Goal: Transaction & Acquisition: Book appointment/travel/reservation

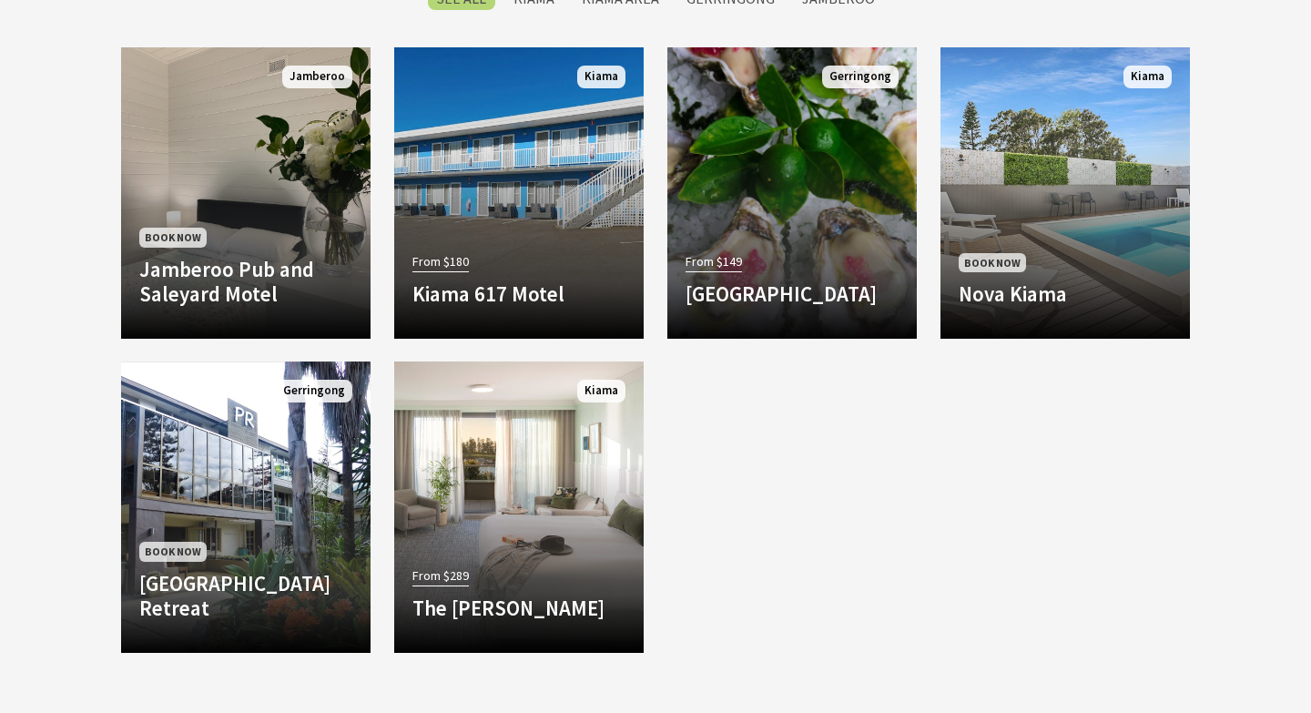
scroll to position [848, 0]
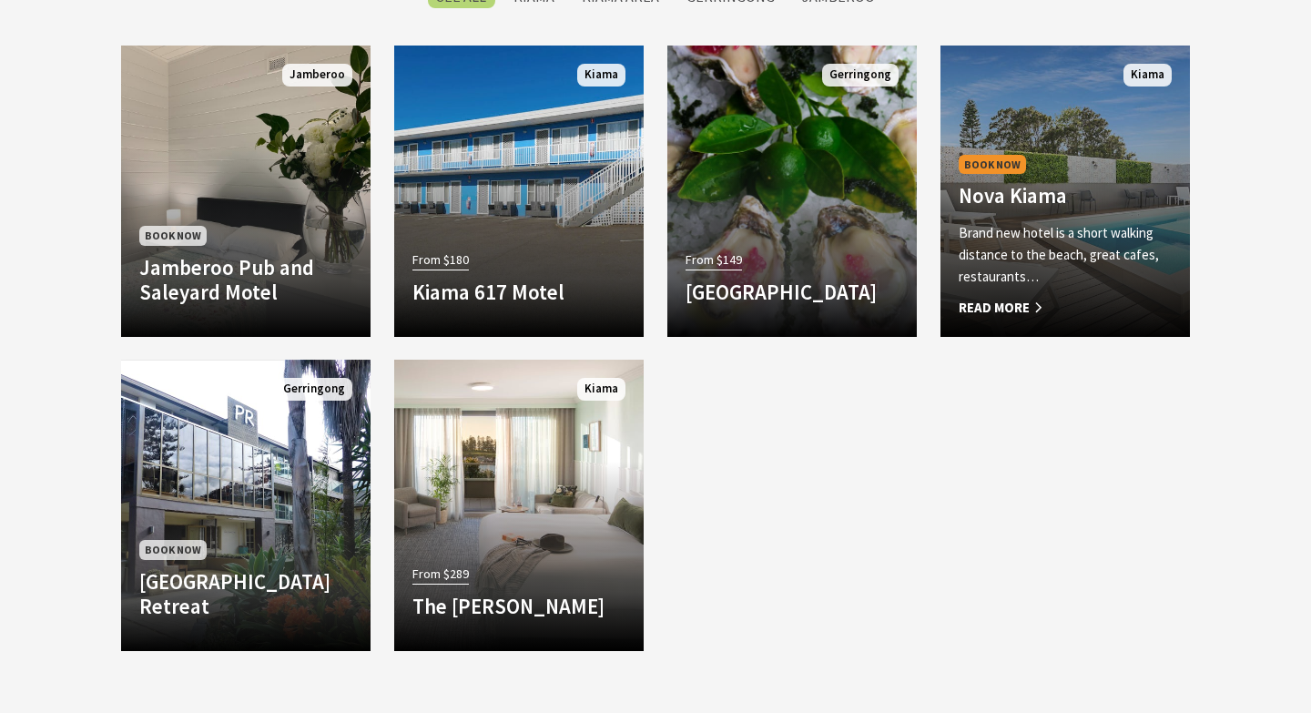
click at [1010, 306] on span "Read More" at bounding box center [1064, 308] width 213 height 22
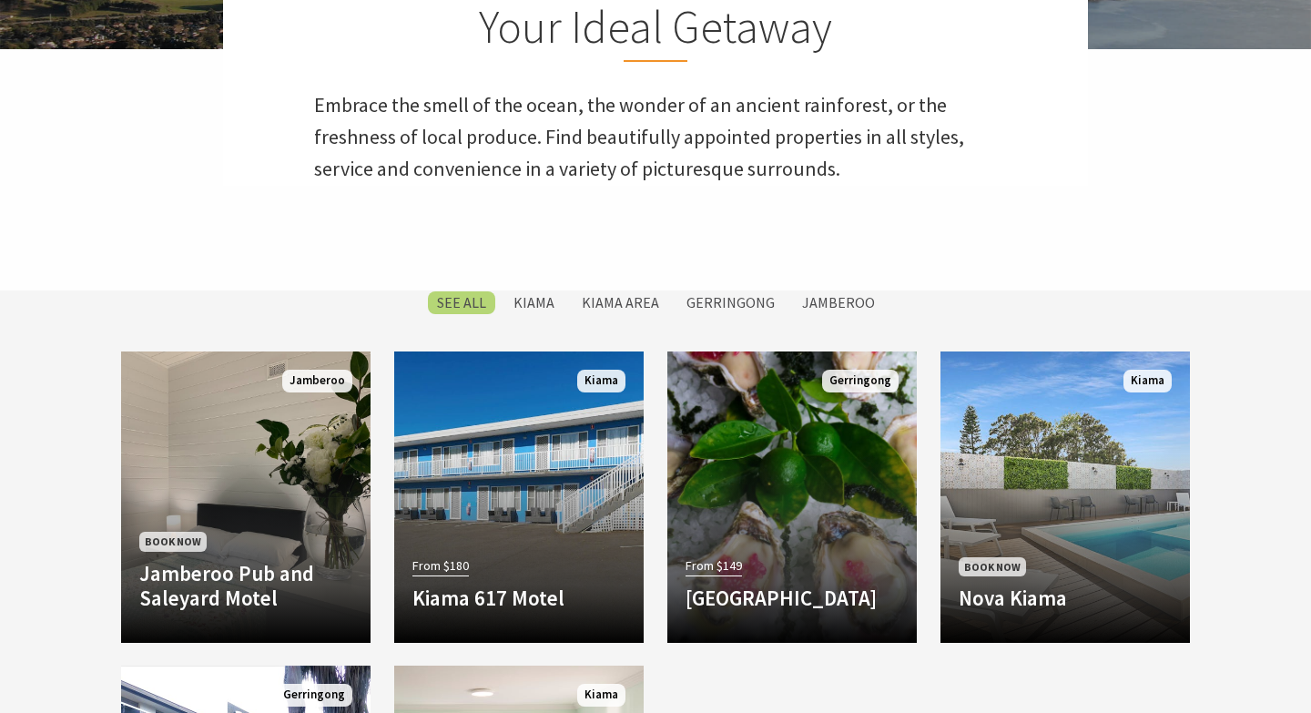
scroll to position [542, 0]
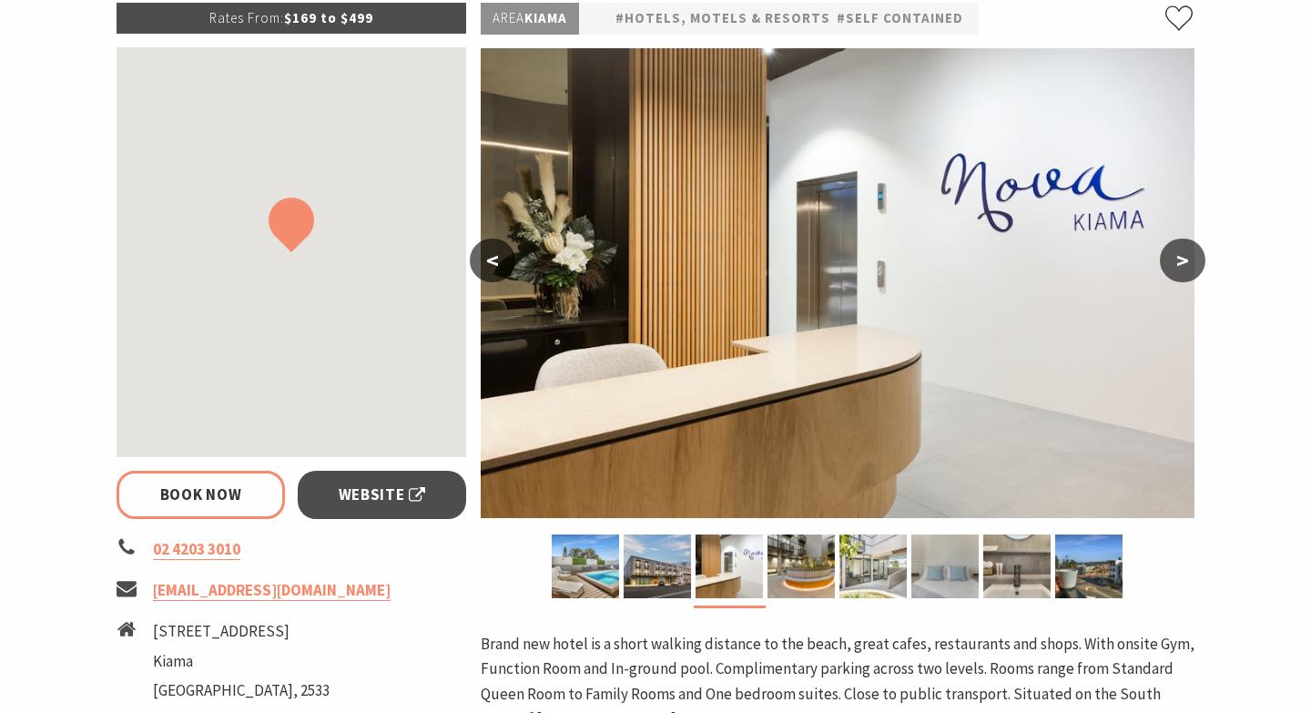
scroll to position [289, 0]
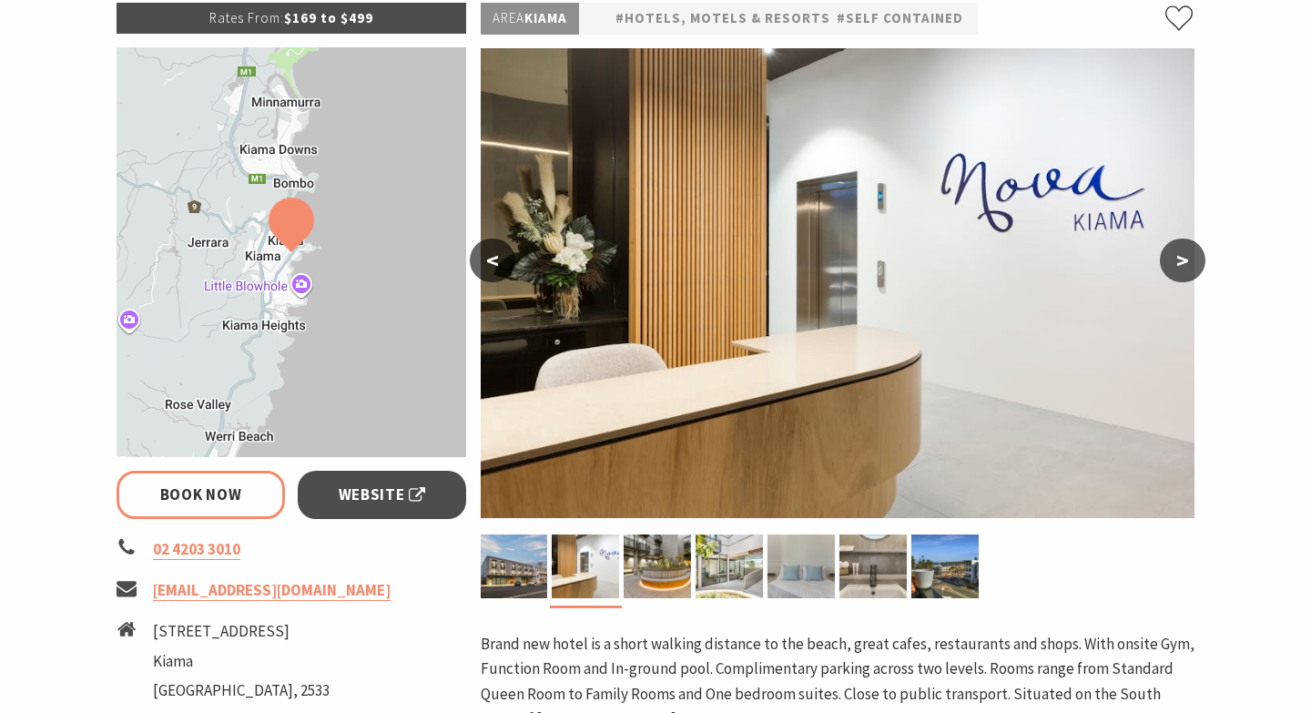
select select "3"
select select "2"
click at [1186, 270] on button ">" at bounding box center [1183, 260] width 46 height 44
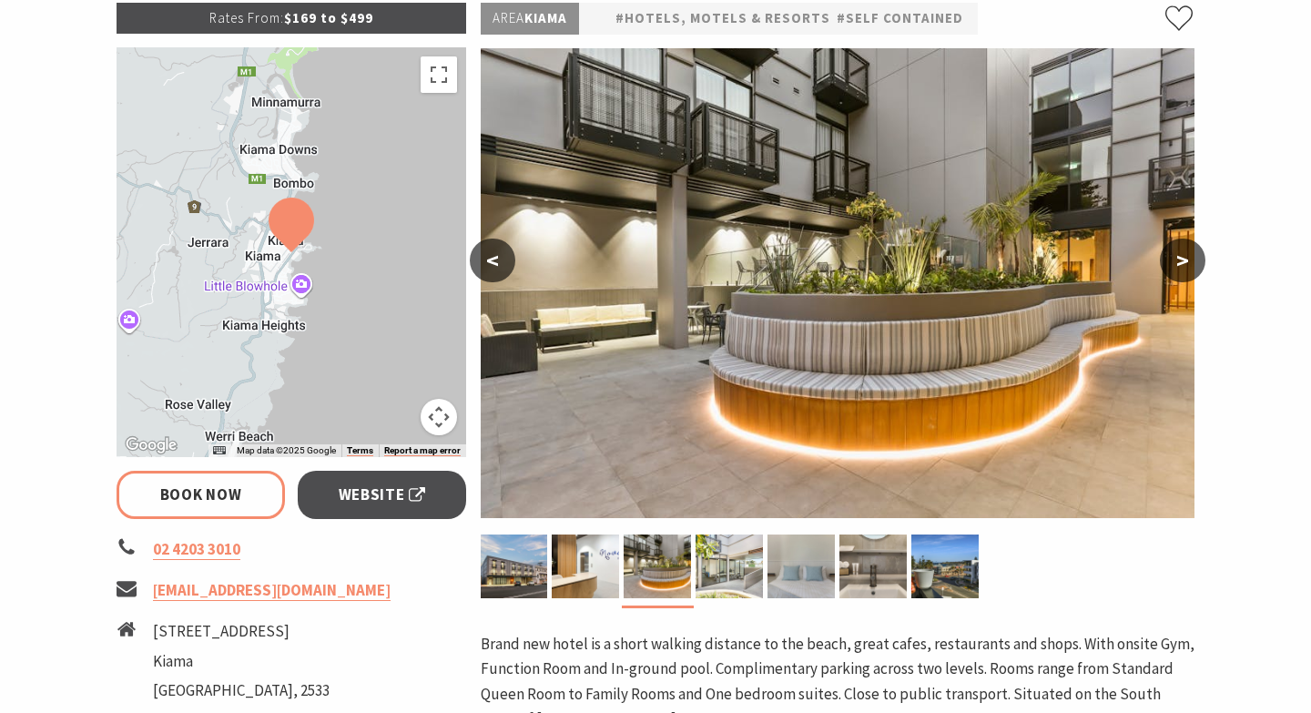
click at [1186, 270] on button ">" at bounding box center [1183, 260] width 46 height 44
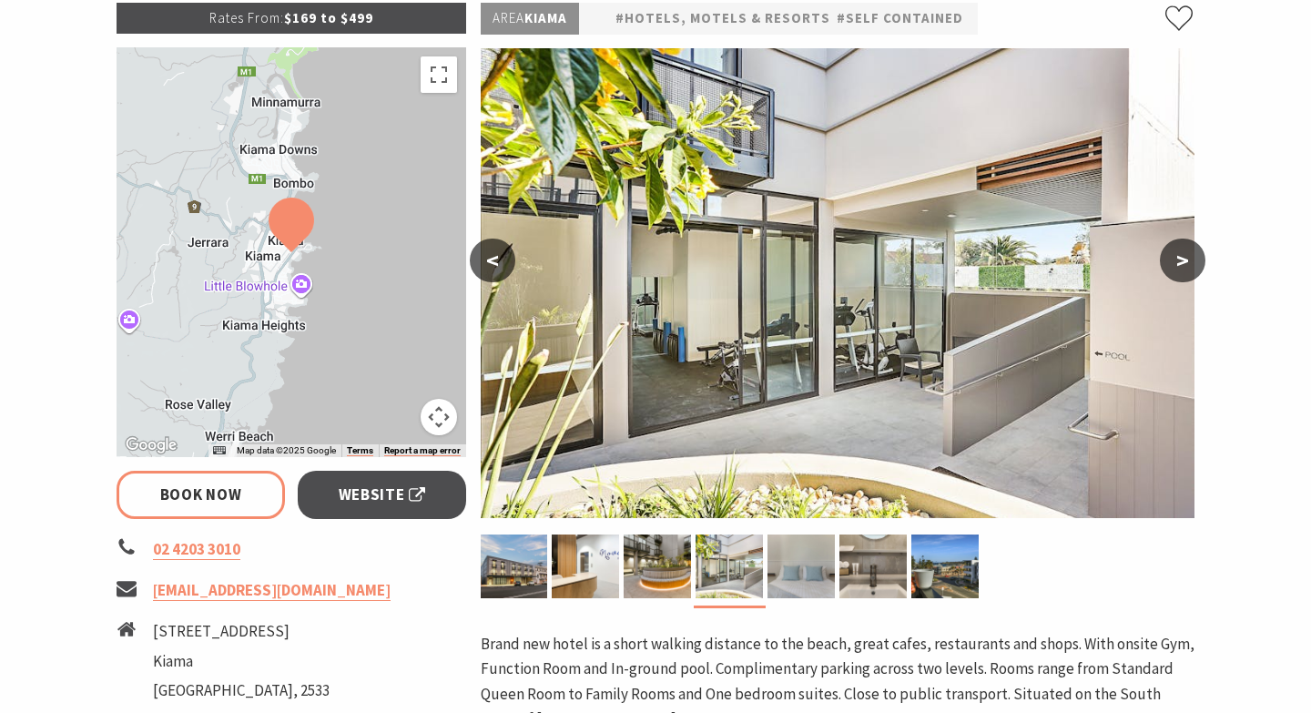
click at [1186, 270] on button ">" at bounding box center [1183, 260] width 46 height 44
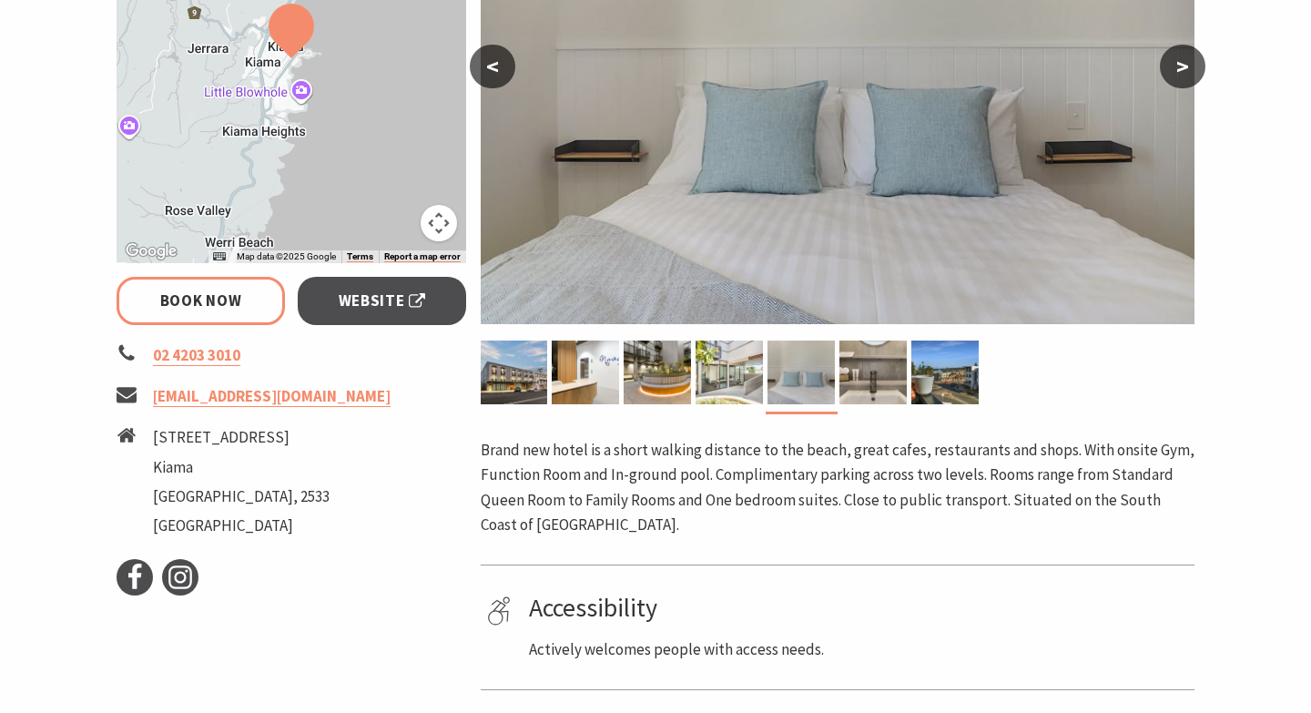
scroll to position [532, 0]
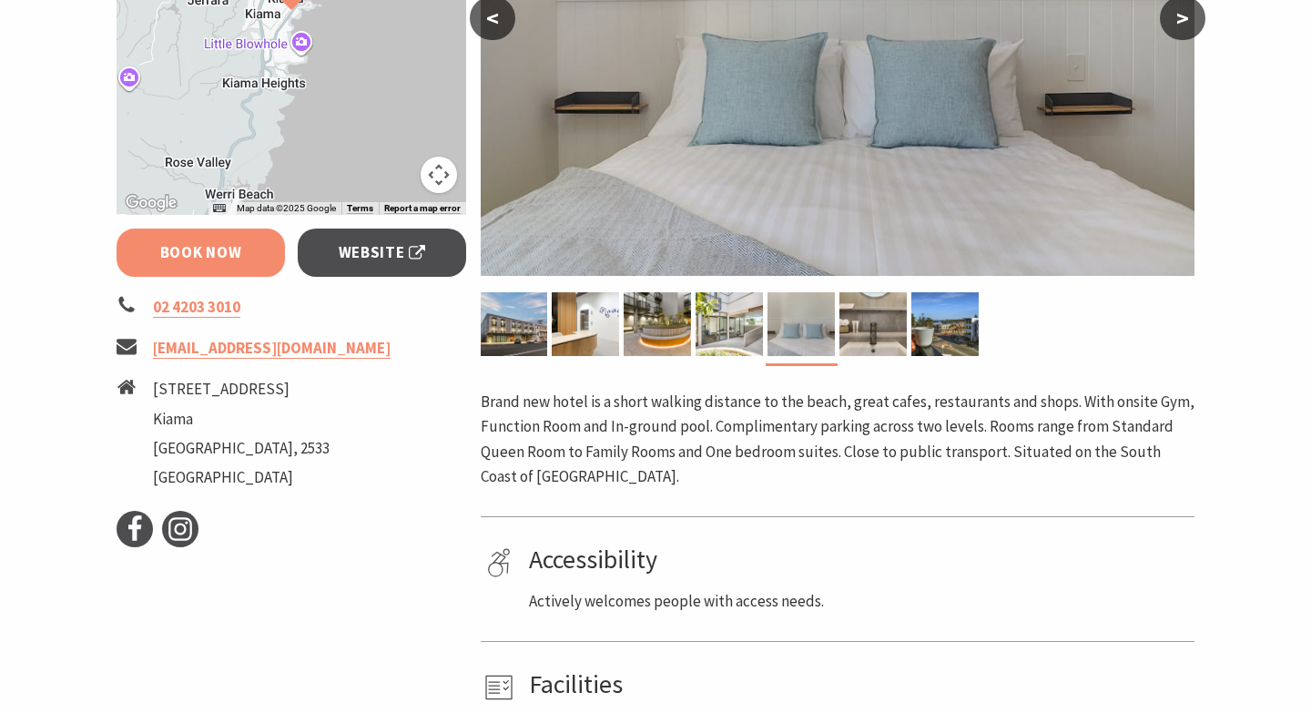
click at [167, 240] on link "Book Now" at bounding box center [201, 252] width 168 height 48
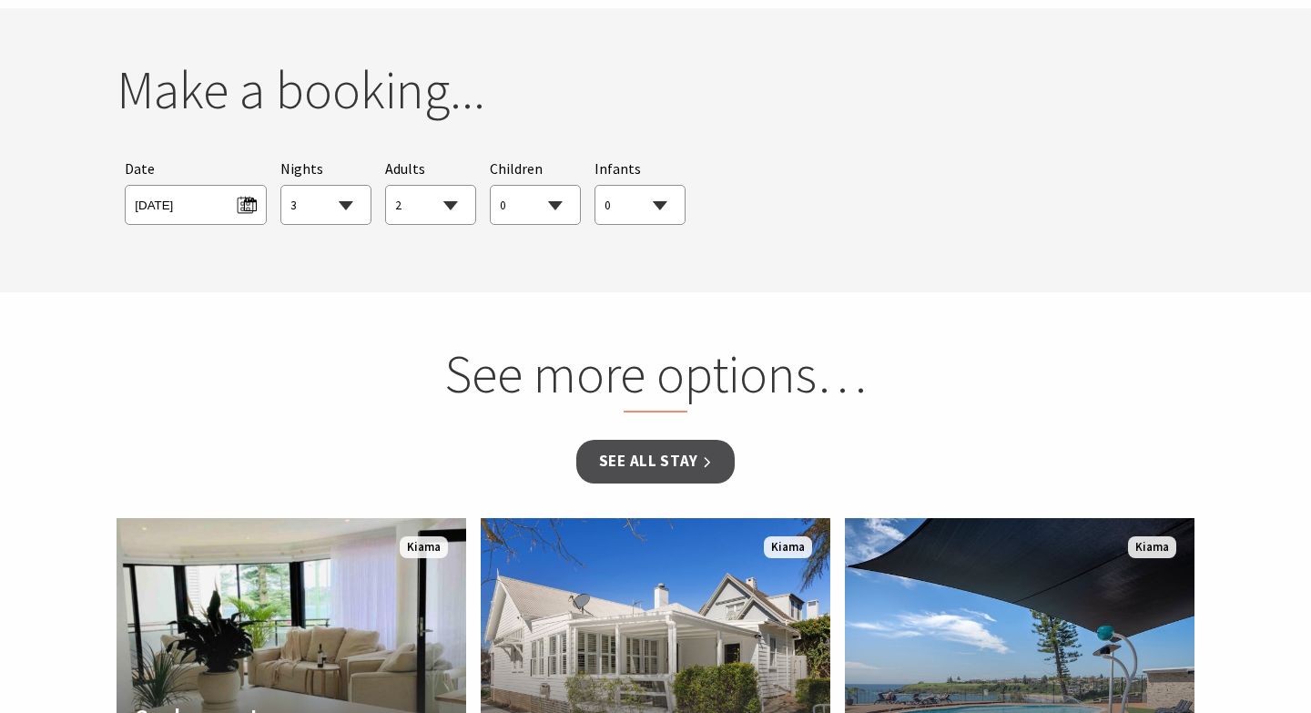
scroll to position [1467, 0]
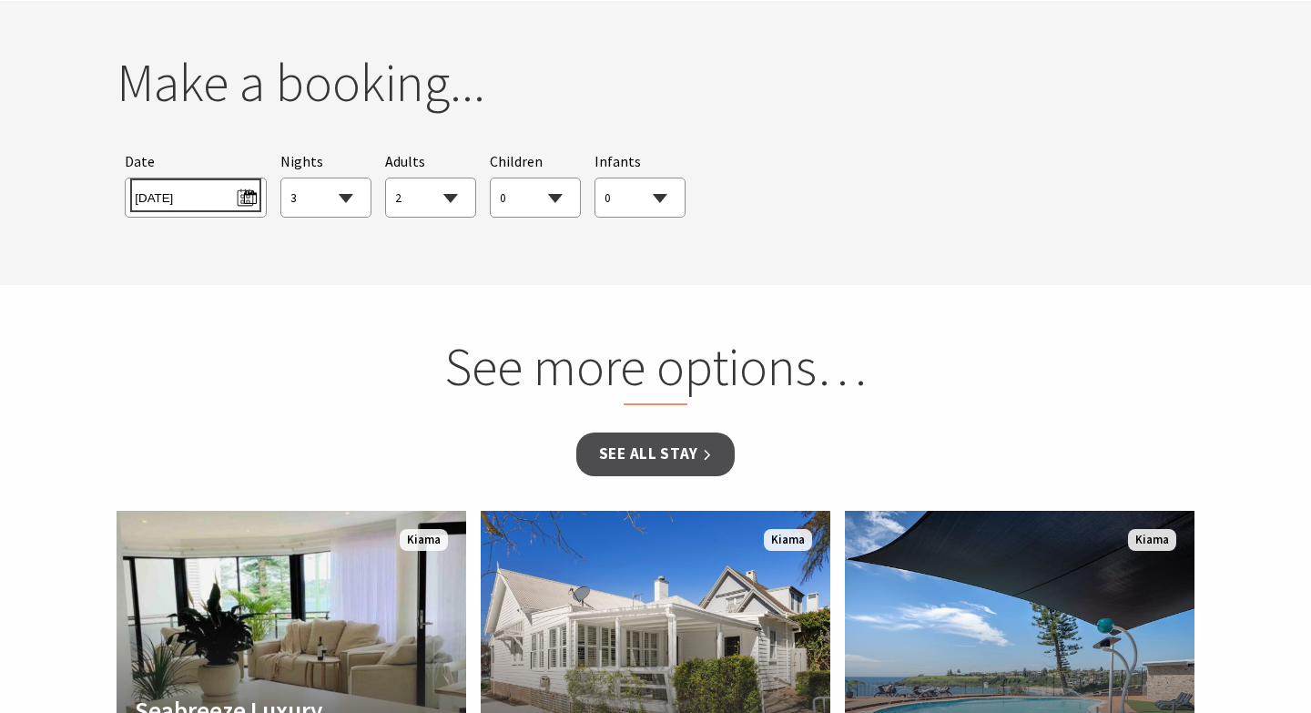
click at [209, 193] on span "[DATE]" at bounding box center [195, 195] width 121 height 25
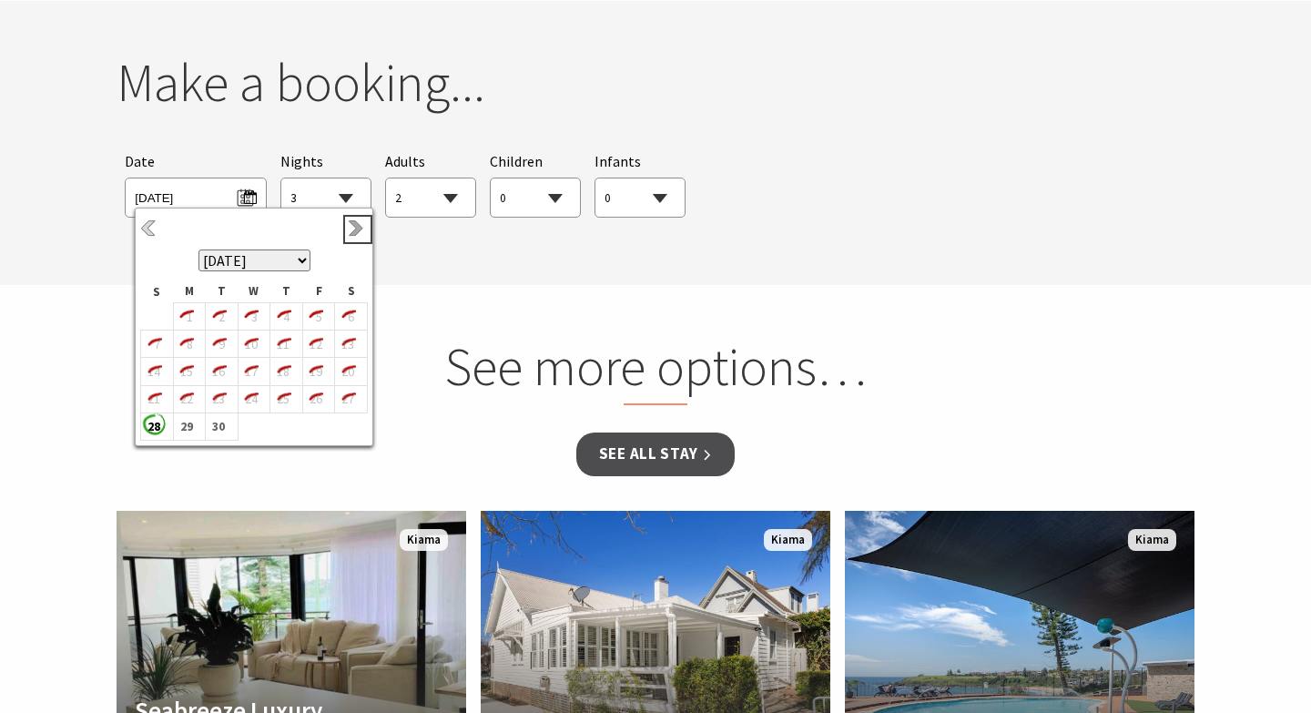
click at [354, 225] on link "Next" at bounding box center [358, 229] width 20 height 20
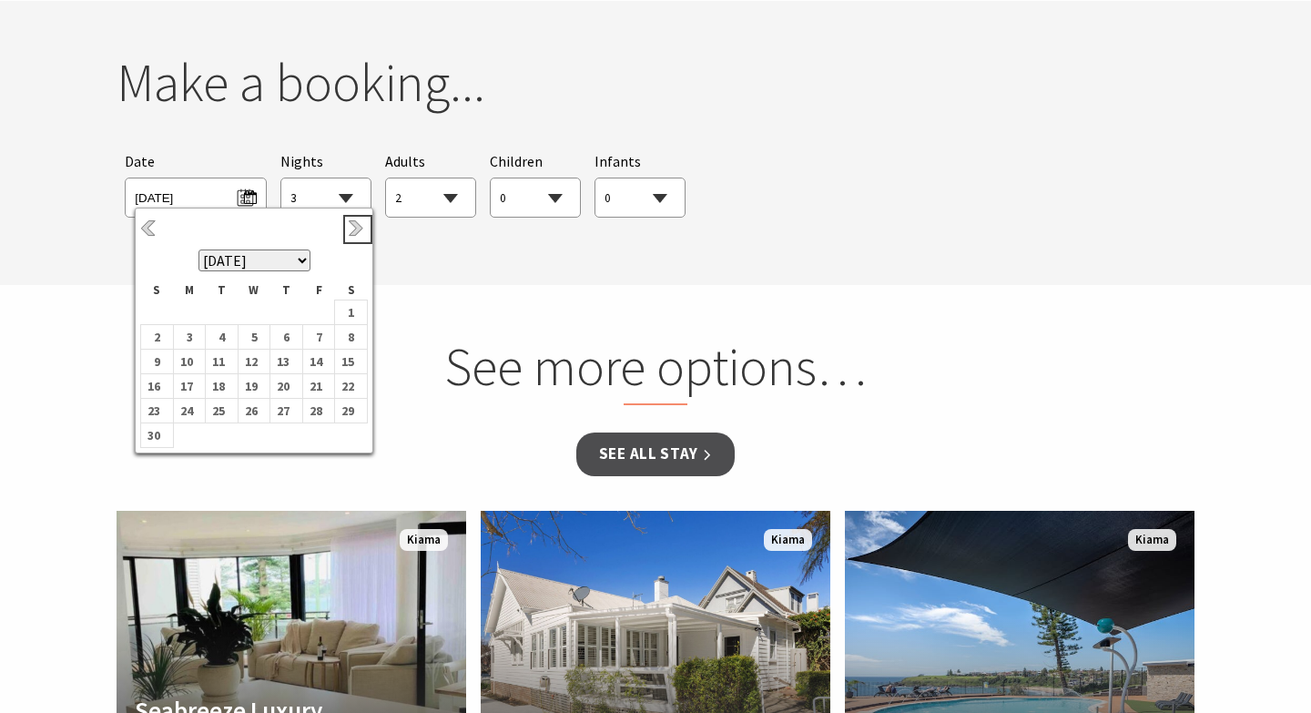
click at [354, 225] on link "Next" at bounding box center [358, 229] width 20 height 20
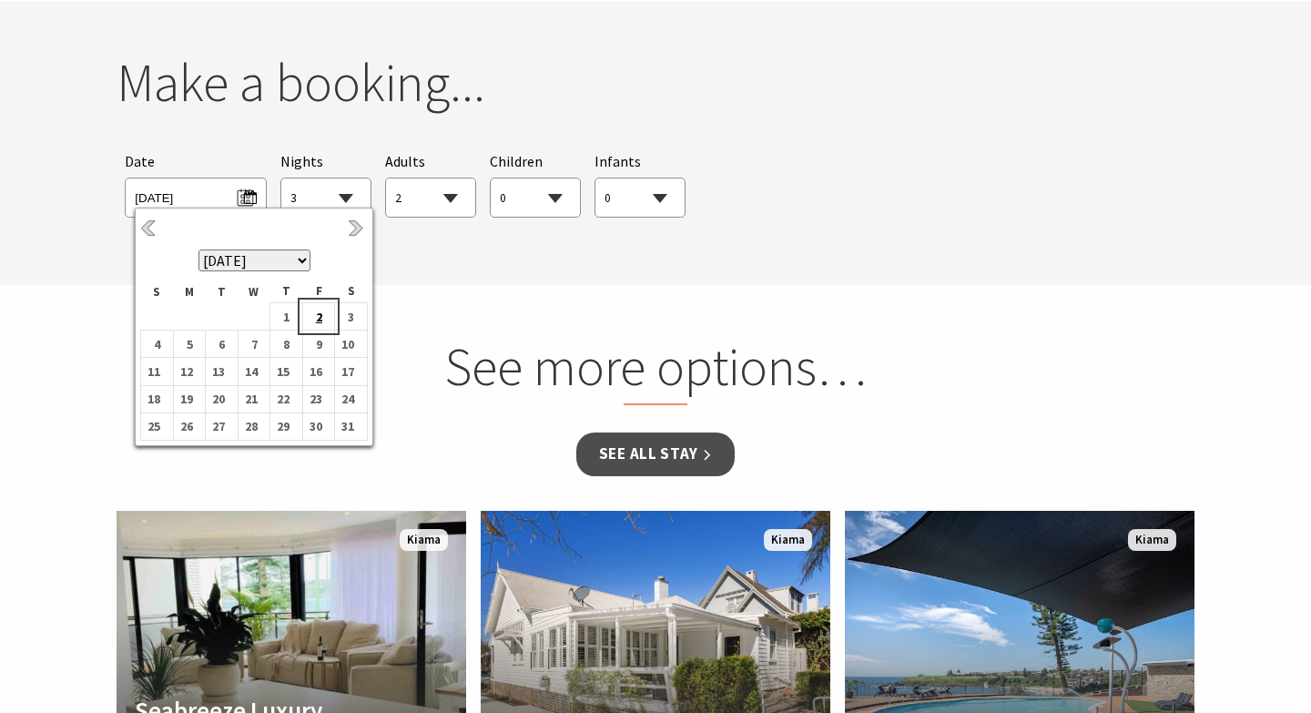
click at [314, 315] on b "2" at bounding box center [315, 317] width 24 height 24
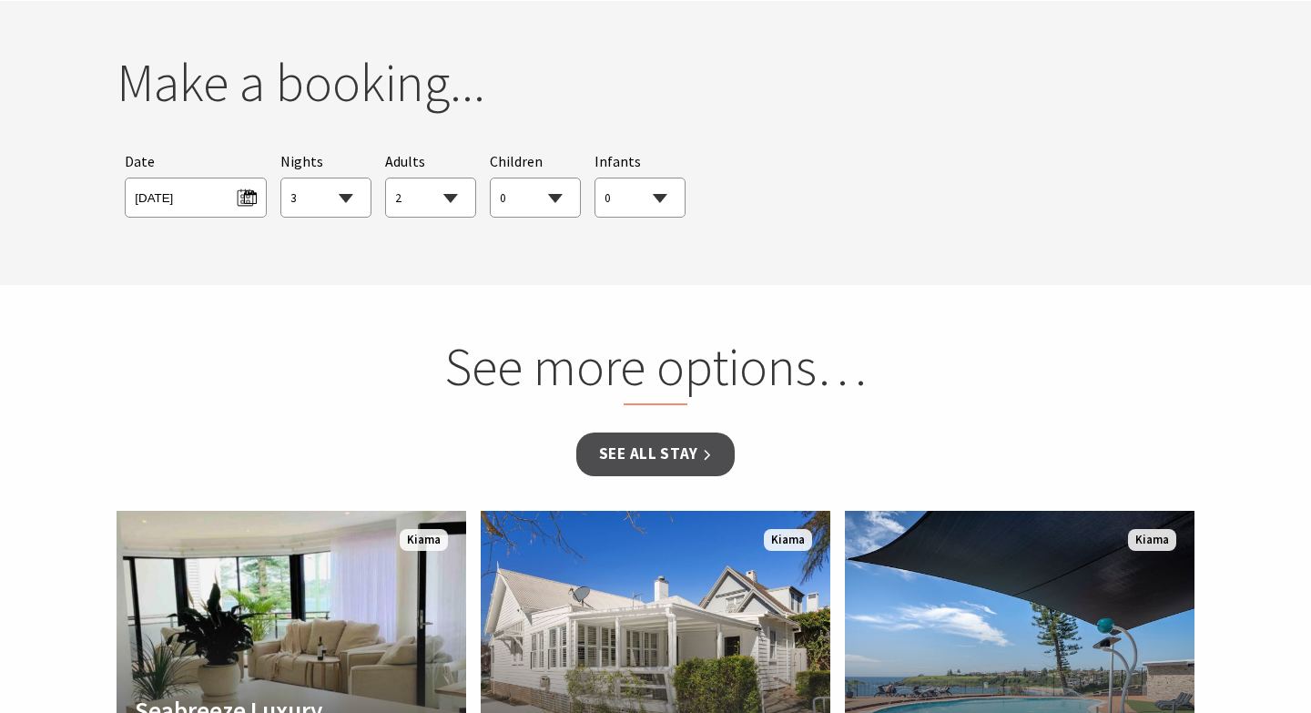
click at [344, 206] on select "1 2 3 4 5 6 7 8 9 10 11 12 13 14 15 16 17 18 19 20 21 22 23 24 25 26 27 28 29 30" at bounding box center [325, 198] width 89 height 40
select select "6"
click at [424, 198] on select "0 1 2 3 4 5 6 7 8 9 10 11 12 13 14 15 16 17 18 19 20 21 22 23 24 25 26 27 28 29…" at bounding box center [430, 198] width 89 height 40
select select "5"
click at [634, 458] on link "See all Stay" at bounding box center [655, 453] width 158 height 43
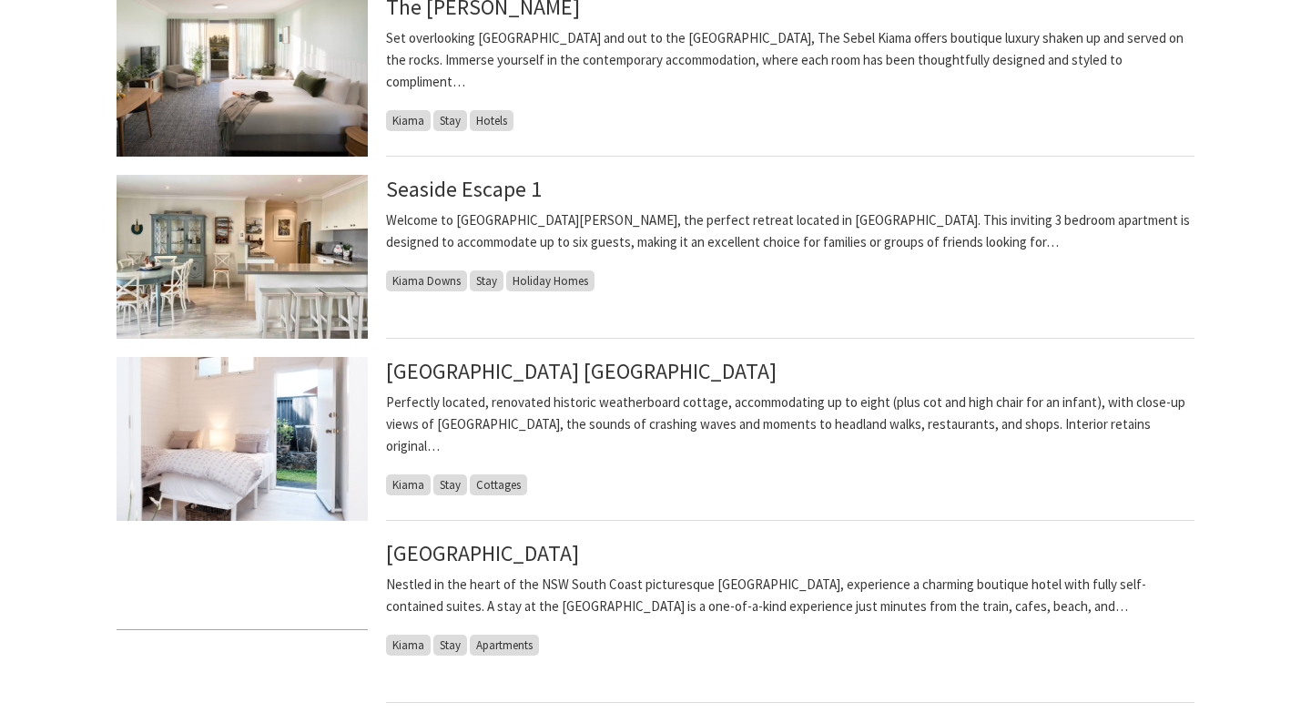
scroll to position [995, 0]
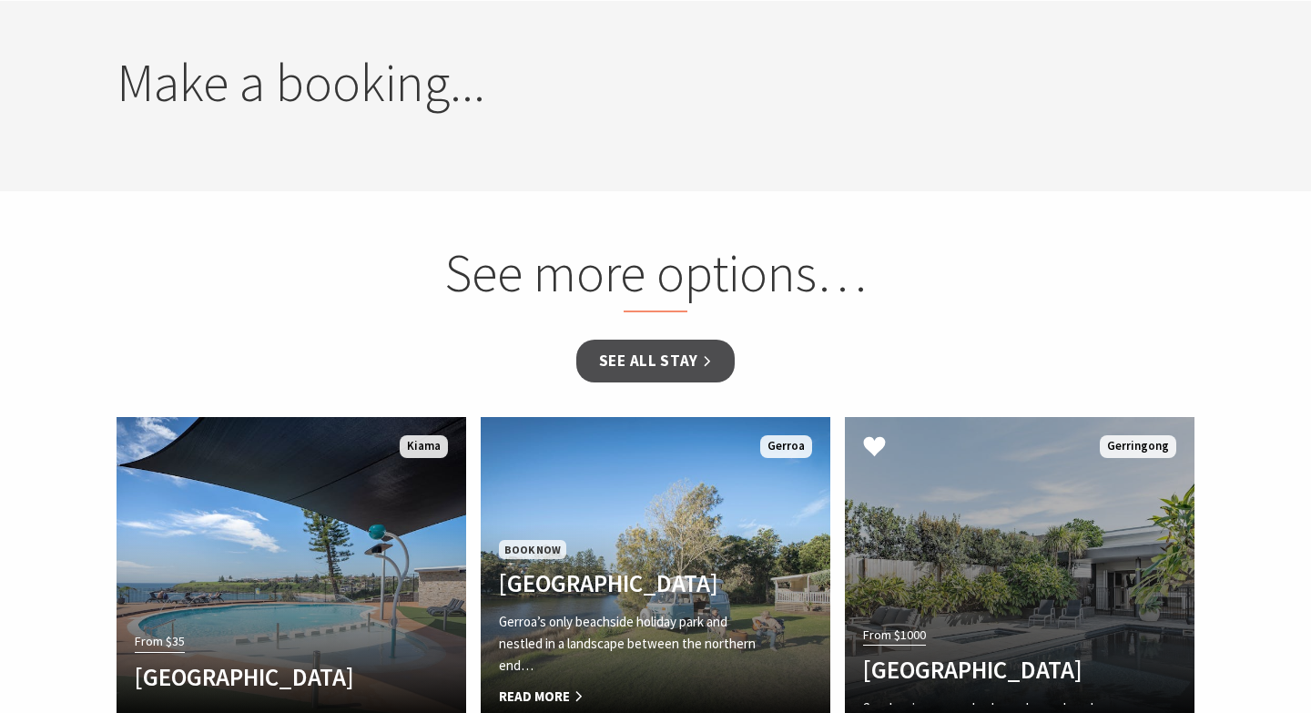
select select "6"
select select "5"
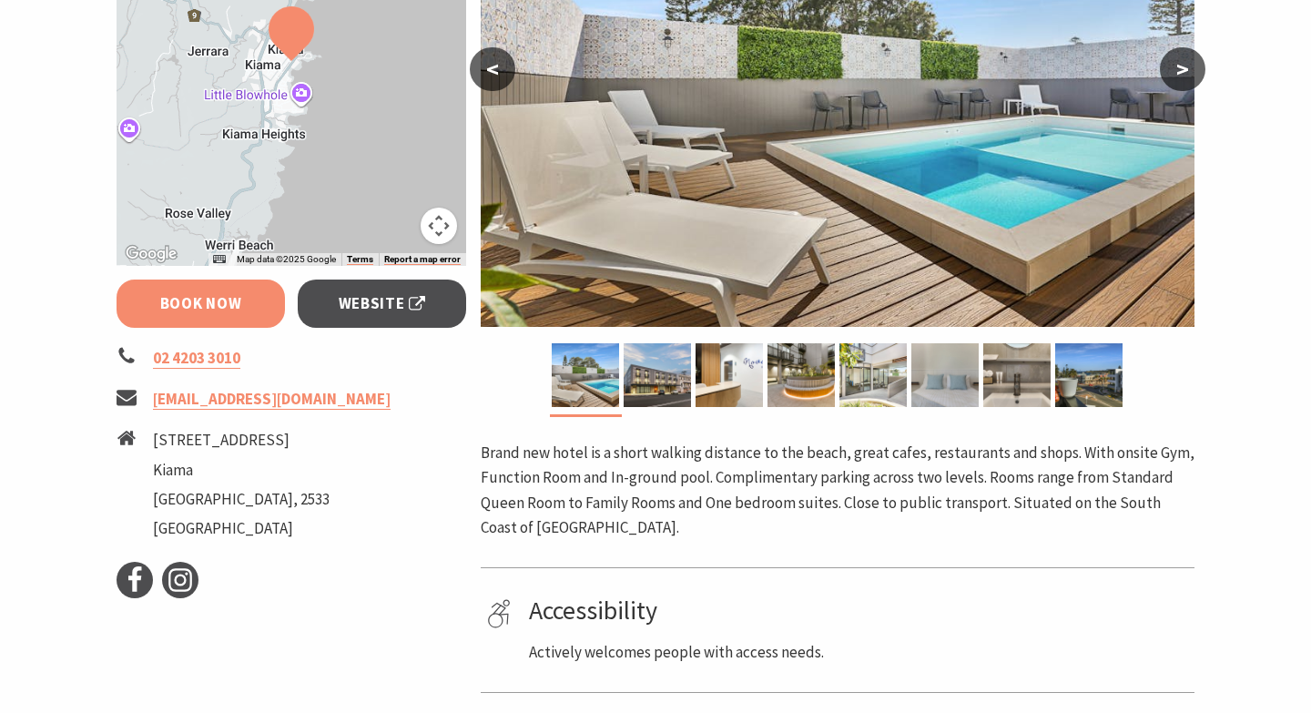
click at [212, 289] on link "Book Now" at bounding box center [201, 303] width 168 height 48
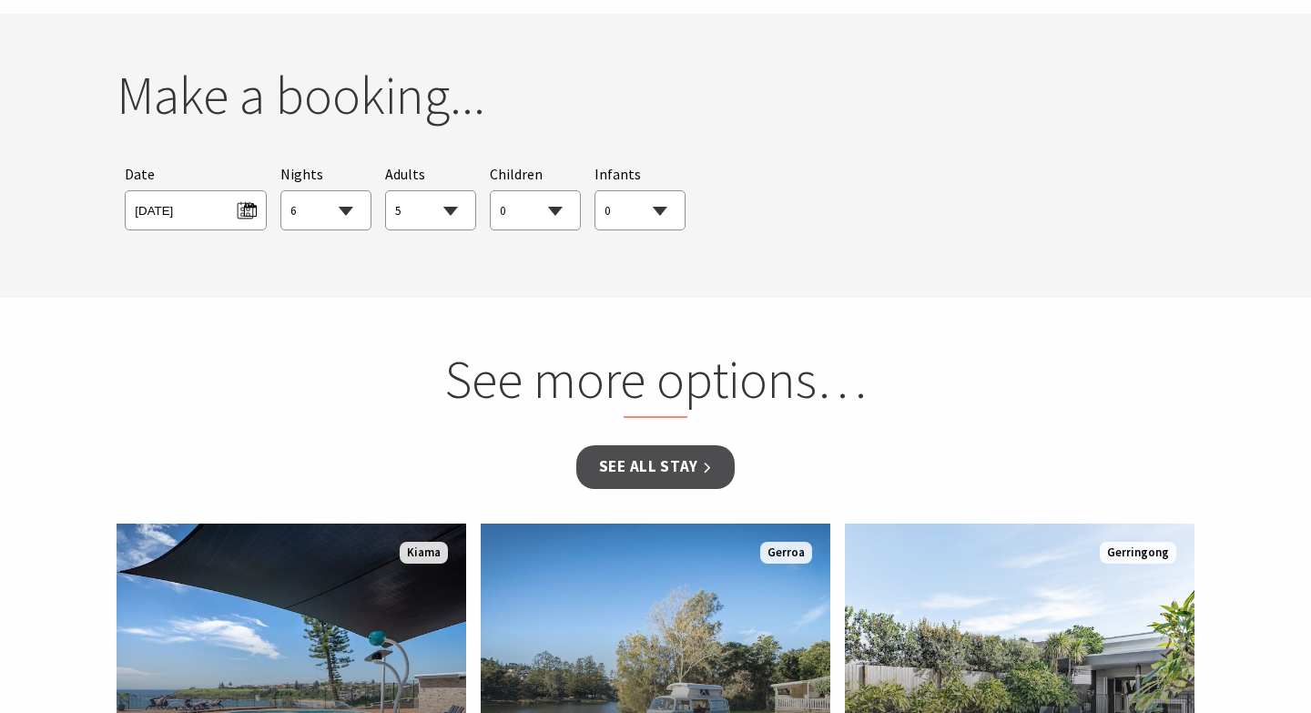
scroll to position [1467, 0]
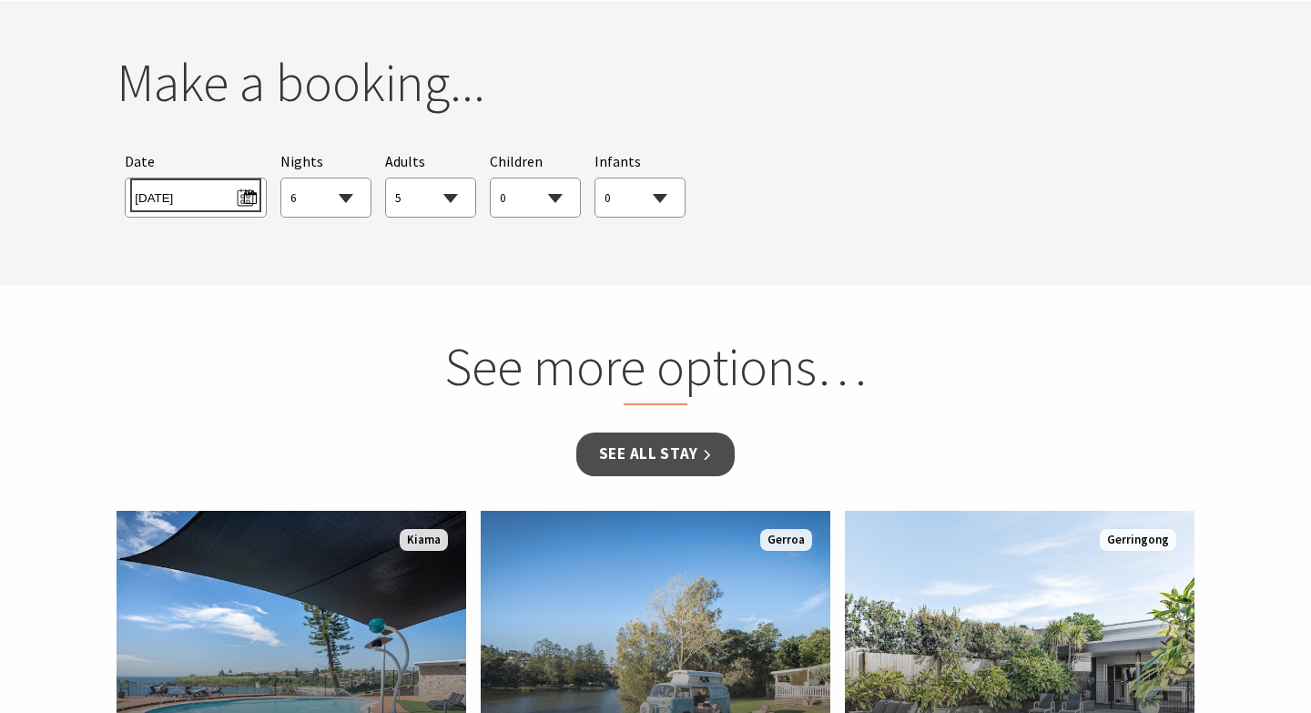
click at [212, 206] on span "Fri 02/01/2026" at bounding box center [195, 195] width 121 height 25
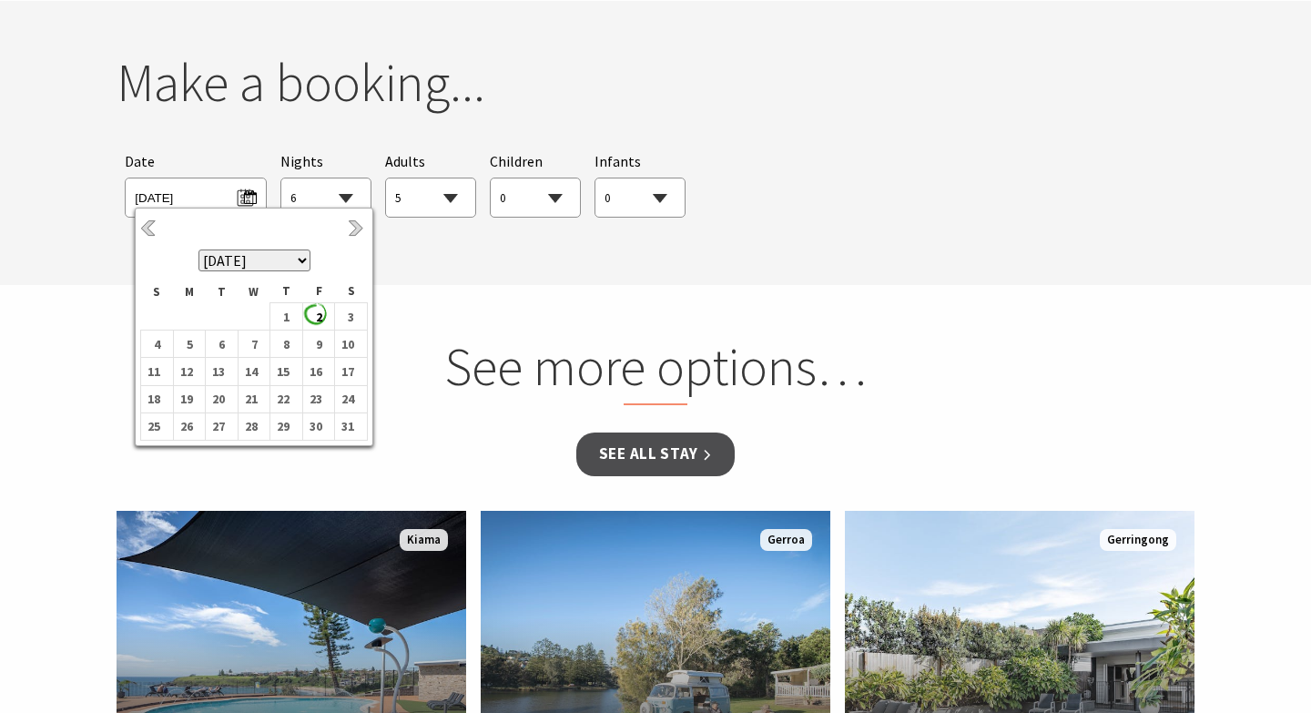
click at [416, 198] on select "0 1 2 3 4 5 6 7 8 9 10 11 12 13 14 15 16 17 18 19 20 21 22 23 24 25 26 27 28 29…" at bounding box center [430, 198] width 89 height 40
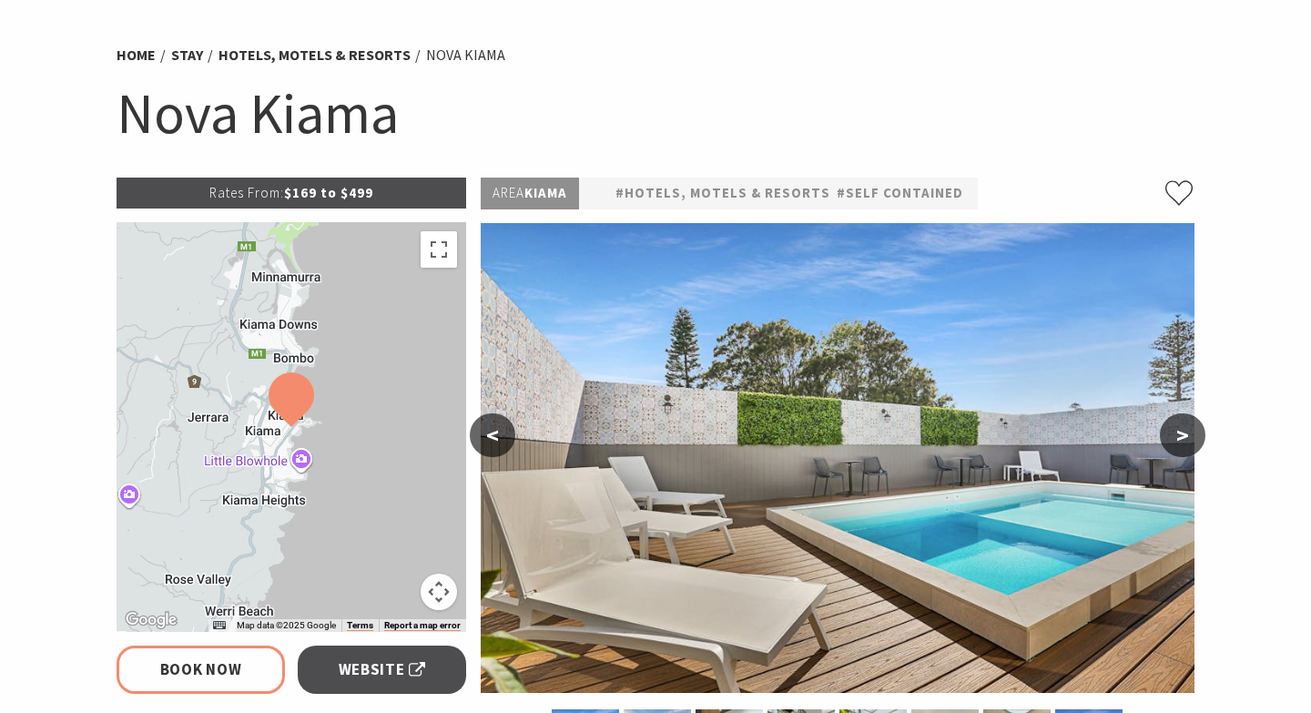
scroll to position [355, 0]
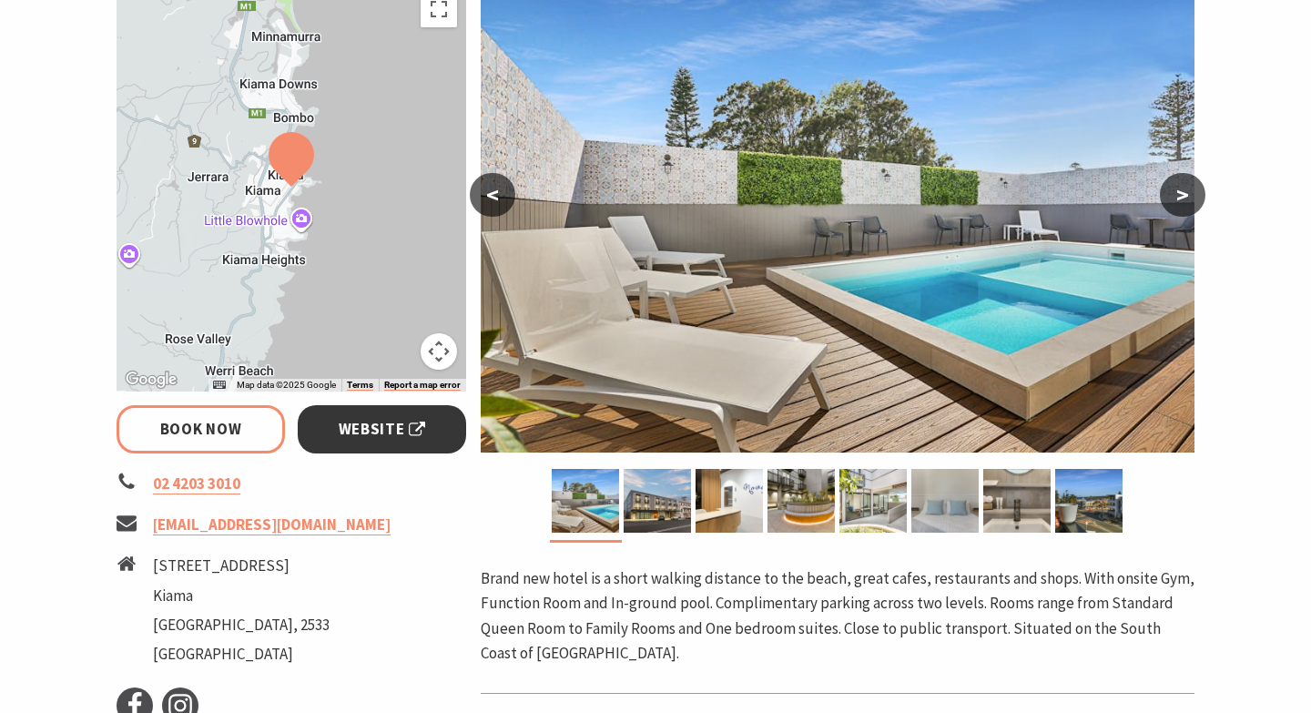
click at [365, 419] on span "Website" at bounding box center [382, 429] width 87 height 25
